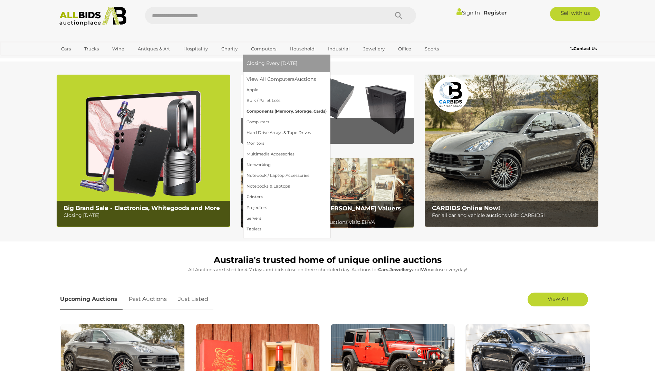
click at [266, 113] on link "Components (Memory, Storage, Cards)" at bounding box center [287, 111] width 80 height 11
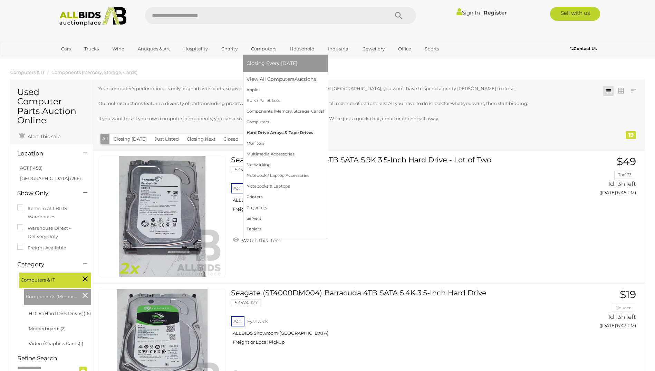
click at [267, 134] on link "Hard Drive Arrays & Tape Drives" at bounding box center [286, 133] width 78 height 11
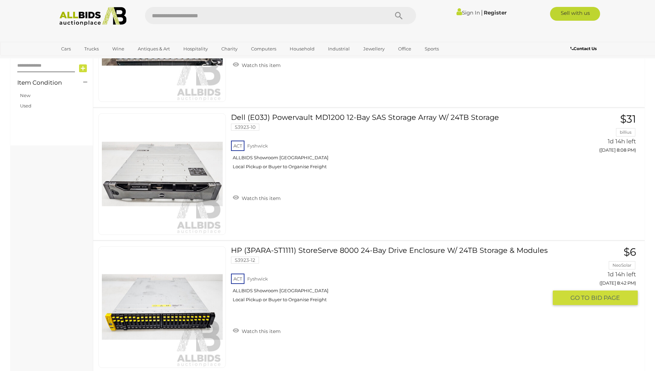
scroll to position [449, 0]
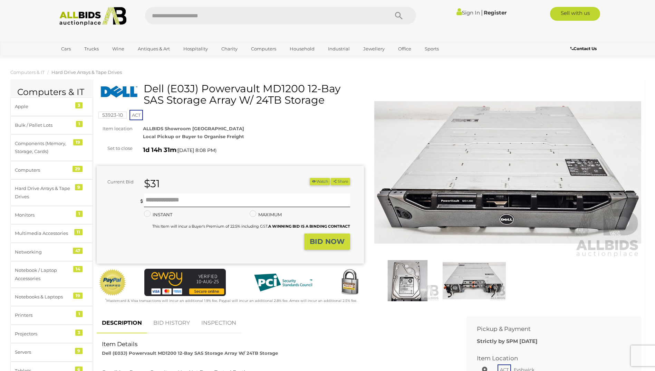
click at [403, 287] on img at bounding box center [407, 280] width 63 height 41
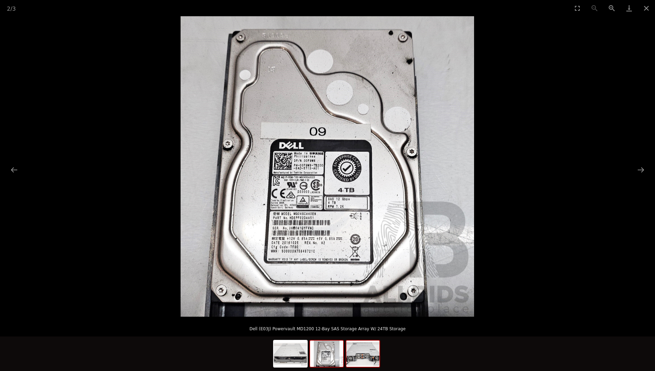
click at [354, 360] on img at bounding box center [363, 354] width 33 height 26
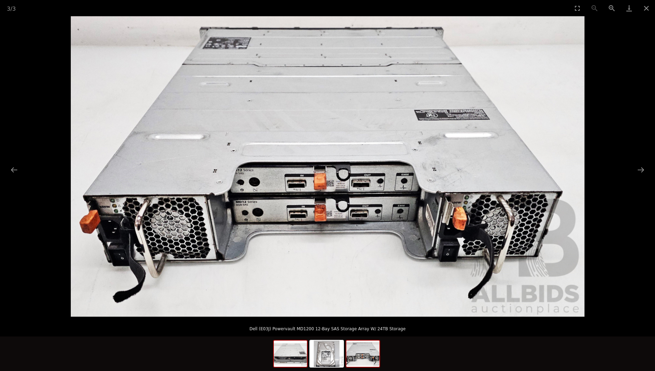
click at [299, 356] on img at bounding box center [290, 354] width 33 height 26
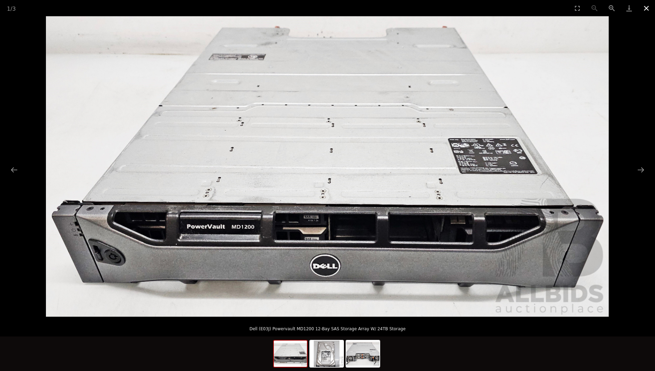
click at [646, 7] on button "Close gallery" at bounding box center [646, 8] width 17 height 16
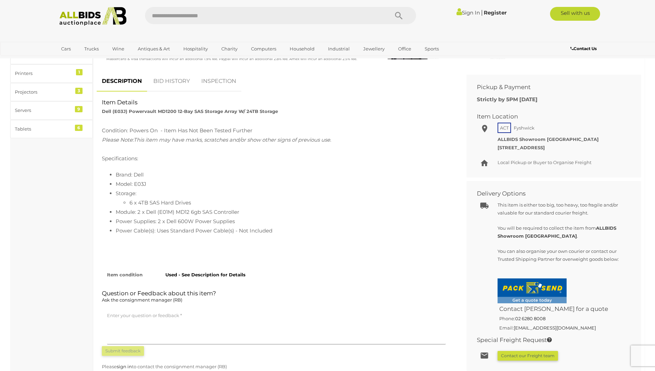
scroll to position [276, 0]
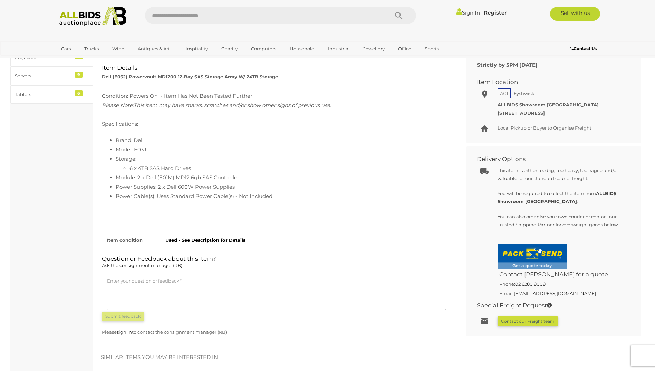
click at [523, 322] on button "Contact our Freight team" at bounding box center [528, 322] width 60 height 10
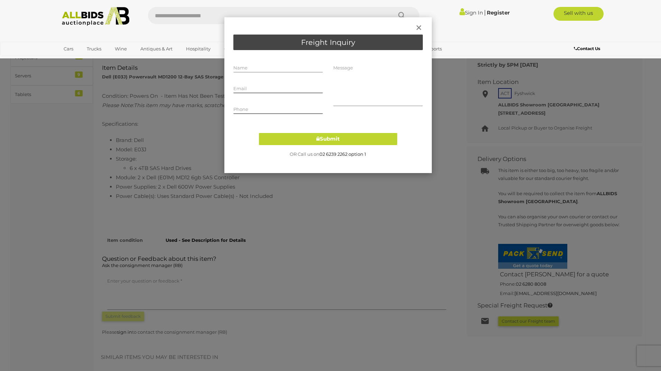
click at [278, 68] on input "text" at bounding box center [277, 67] width 89 height 10
type input "**********"
drag, startPoint x: 354, startPoint y: 79, endPoint x: 337, endPoint y: 76, distance: 18.0
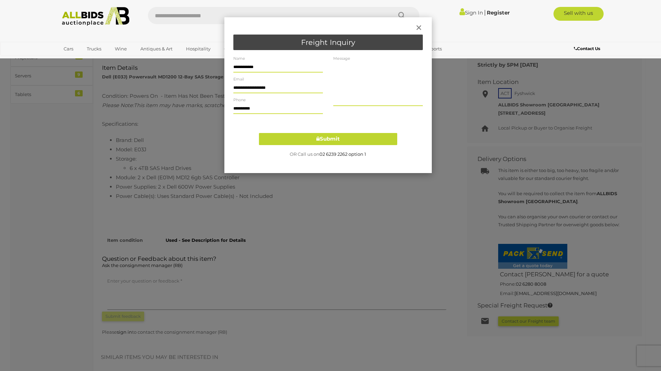
click at [337, 76] on textarea at bounding box center [377, 84] width 89 height 44
click at [418, 28] on span "×" at bounding box center [419, 27] width 8 height 17
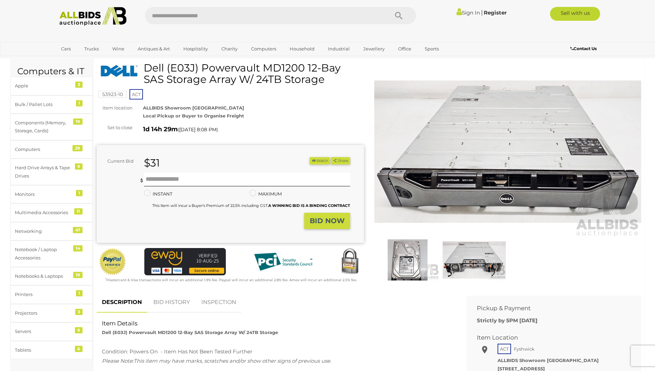
scroll to position [0, 0]
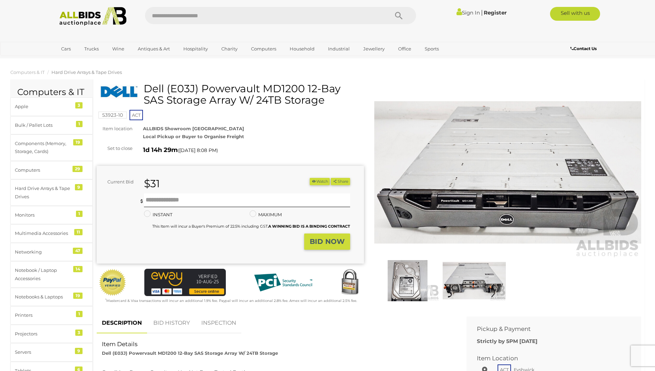
click at [115, 115] on mark "53923-10" at bounding box center [112, 115] width 28 height 7
click at [274, 150] on div "1d 14h 29m ( Tomorrow 8:08 PM )" at bounding box center [253, 149] width 221 height 11
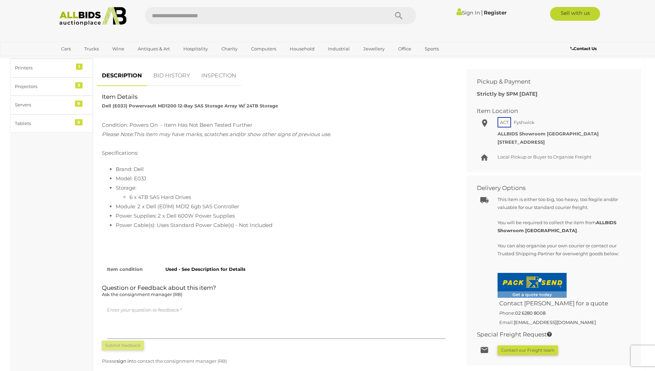
scroll to position [311, 0]
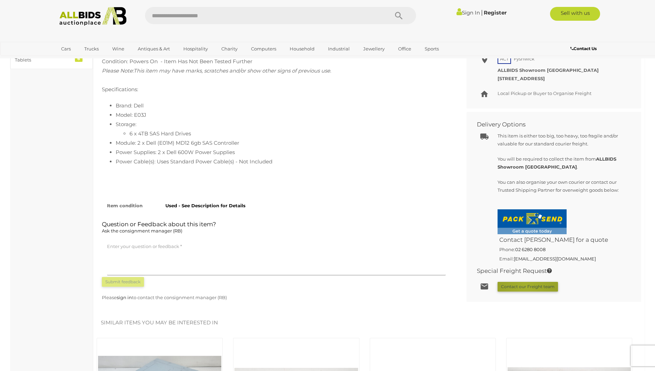
click at [527, 285] on button "Contact our Freight team" at bounding box center [528, 287] width 60 height 10
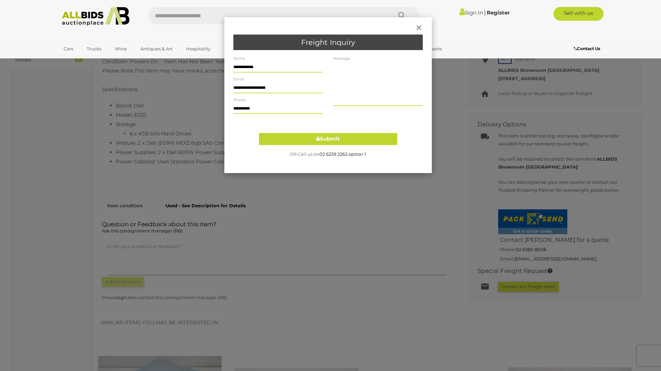
click at [381, 98] on textarea at bounding box center [377, 84] width 89 height 44
paste textarea "********"
type textarea "**********"
click at [323, 153] on div "**********" at bounding box center [327, 95] width 207 height 156
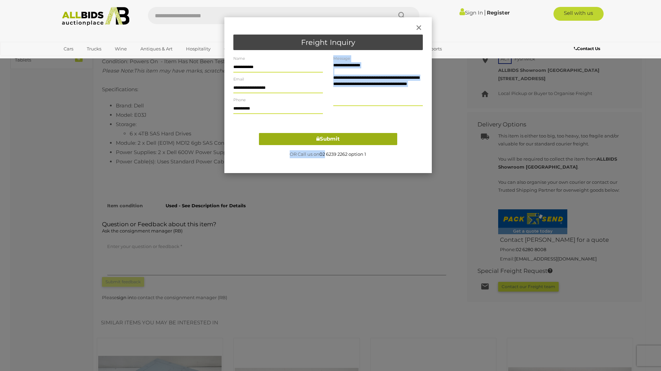
drag, startPoint x: 323, startPoint y: 153, endPoint x: 320, endPoint y: 135, distance: 17.9
click at [280, 122] on div "**********" at bounding box center [278, 93] width 100 height 62
click at [325, 140] on button "Submit" at bounding box center [328, 139] width 138 height 12
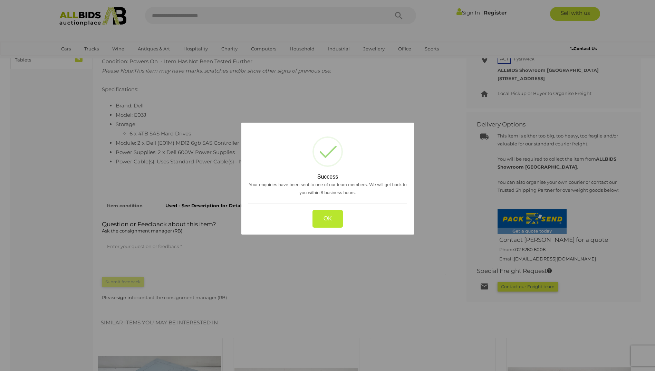
click at [329, 220] on button "OK" at bounding box center [327, 219] width 31 height 18
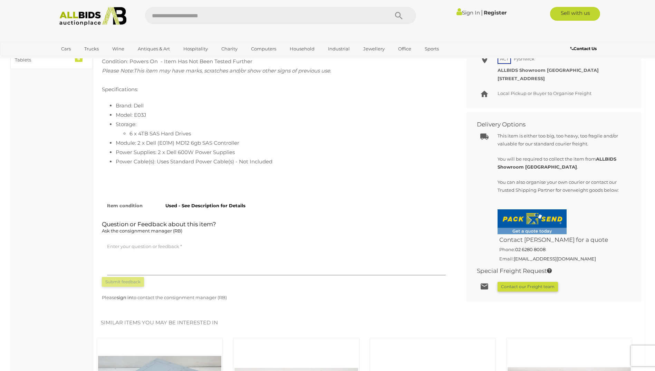
drag, startPoint x: 242, startPoint y: 176, endPoint x: 258, endPoint y: 176, distance: 16.6
click at [244, 176] on p at bounding box center [276, 173] width 349 height 9
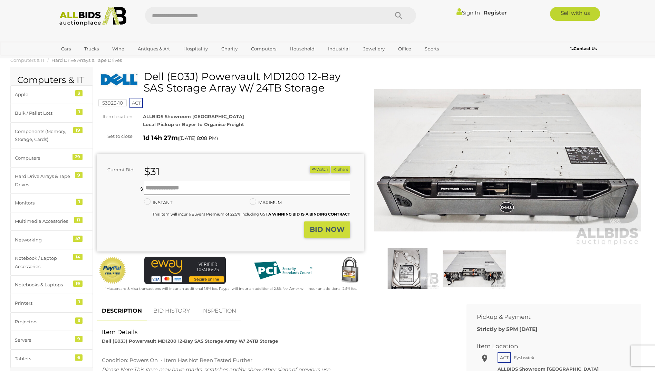
scroll to position [0, 0]
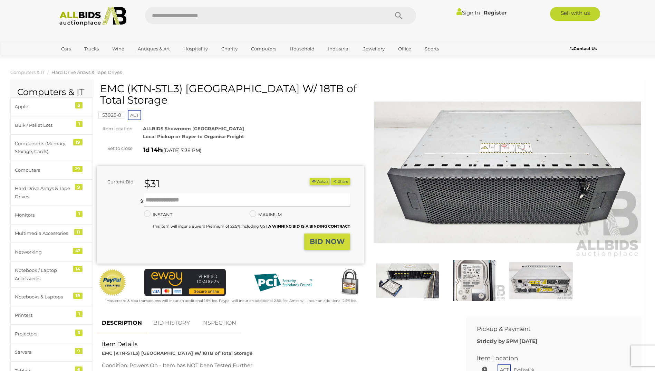
click at [397, 275] on img at bounding box center [407, 280] width 63 height 41
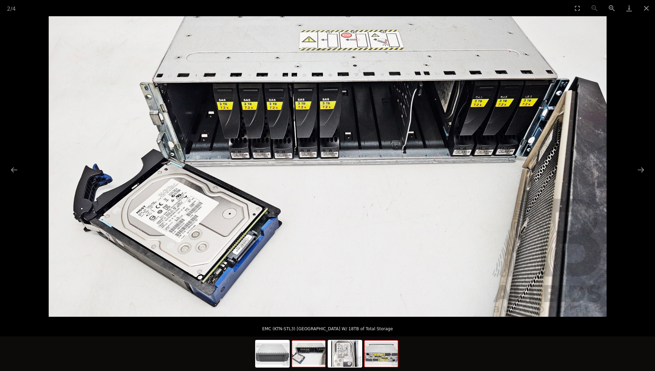
click at [379, 357] on img at bounding box center [381, 354] width 33 height 26
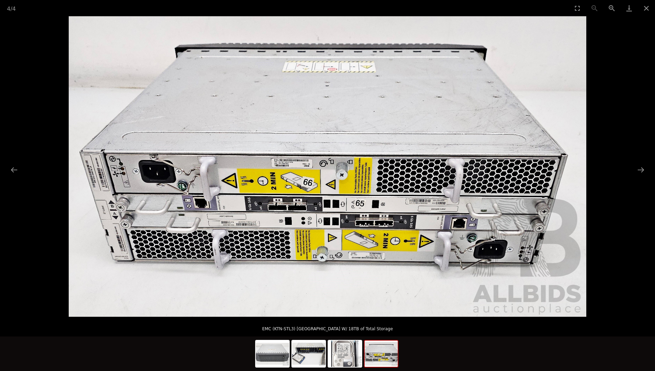
click at [327, 356] on div at bounding box center [327, 355] width 145 height 36
click at [300, 355] on img at bounding box center [308, 354] width 33 height 26
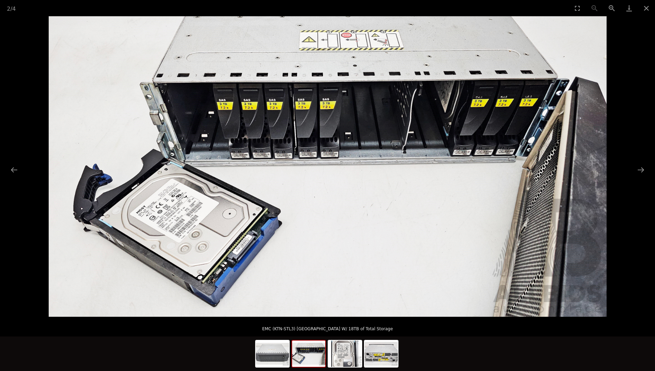
click at [242, 251] on img at bounding box center [328, 166] width 558 height 301
click at [337, 358] on img at bounding box center [345, 354] width 33 height 26
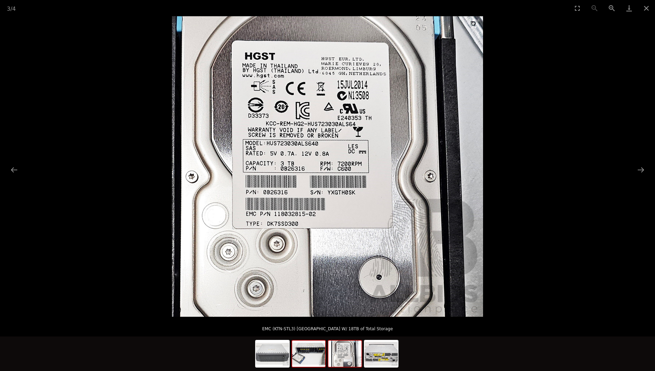
click at [324, 360] on img at bounding box center [308, 354] width 33 height 26
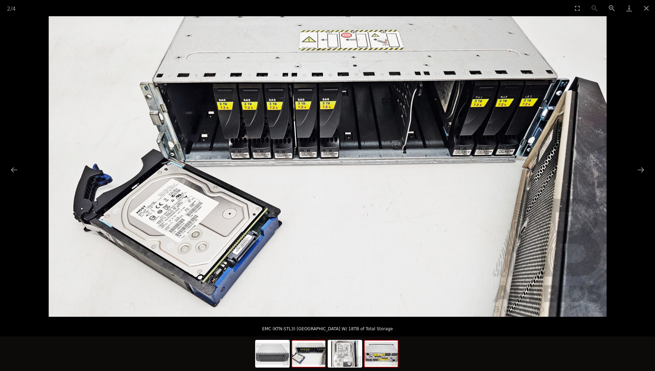
click at [375, 359] on img at bounding box center [381, 354] width 33 height 26
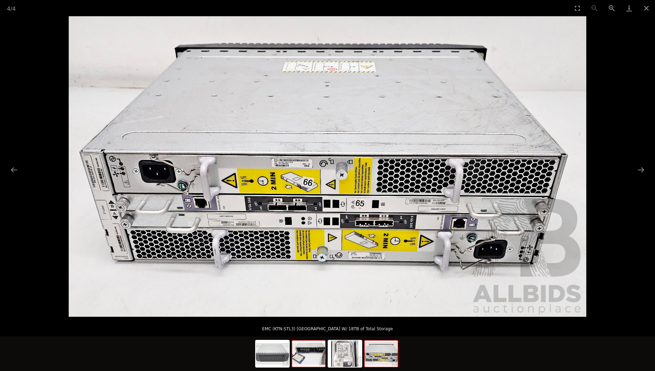
click at [318, 359] on img at bounding box center [308, 354] width 33 height 26
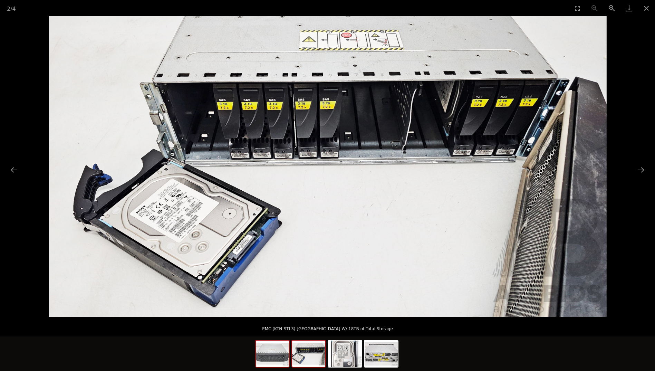
click at [267, 355] on img at bounding box center [272, 354] width 33 height 26
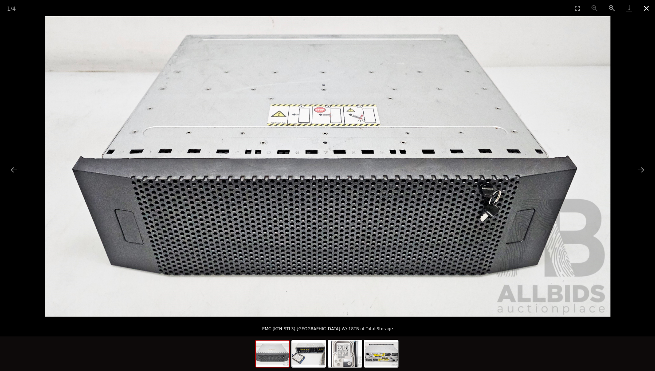
click at [648, 11] on button "Close gallery" at bounding box center [646, 8] width 17 height 16
